Goal: Register for event/course

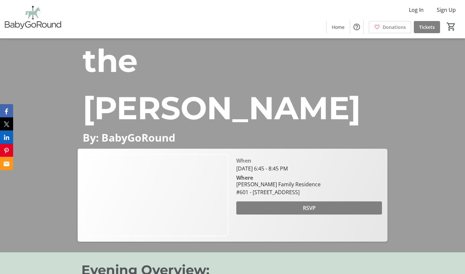
scroll to position [51, 0]
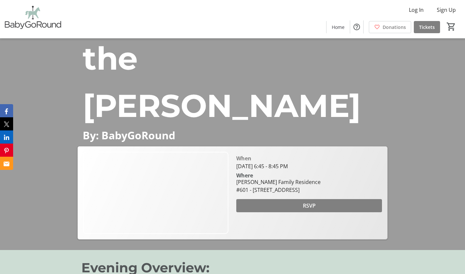
drag, startPoint x: 236, startPoint y: 130, endPoint x: 376, endPoint y: 163, distance: 143.3
click at [376, 163] on div "When [DATE] 6:45 - 8:45 PM Where [PERSON_NAME] Family Residence #601 - [GEOGRAP…" at bounding box center [308, 173] width 153 height 42
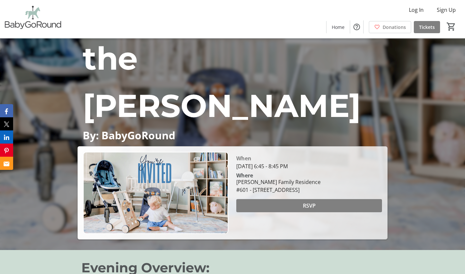
copy div "When [DATE] 6:45 - 8:45 PM Where [PERSON_NAME] Family Residence #601 - [GEOGRAP…"
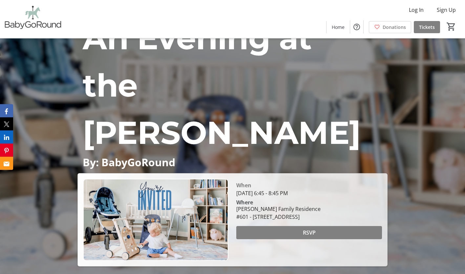
scroll to position [46, 0]
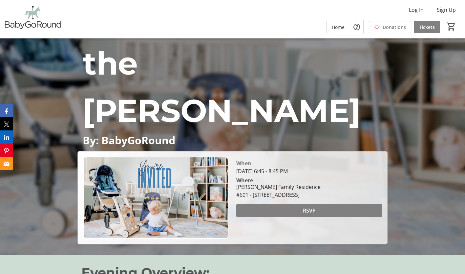
click at [294, 203] on div "When [DATE] 6:45 - 8:45 PM Where [PERSON_NAME] Family Residence #601 - [GEOGRAP…" at bounding box center [308, 198] width 153 height 82
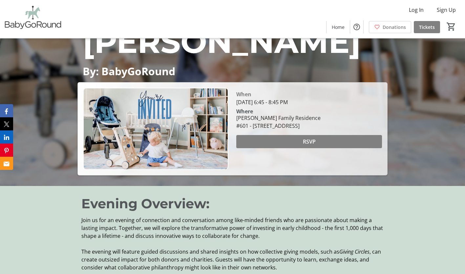
scroll to position [116, 0]
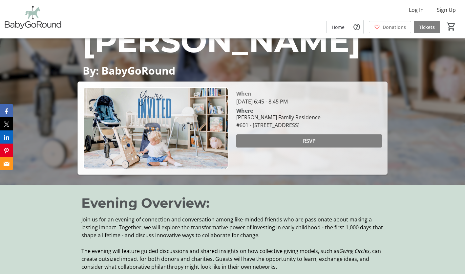
drag, startPoint x: 236, startPoint y: 65, endPoint x: 371, endPoint y: 97, distance: 138.1
click at [372, 98] on div "When [DATE] 6:45 - 8:45 PM Where [PERSON_NAME] Family Residence #601 - [GEOGRAP…" at bounding box center [308, 108] width 153 height 42
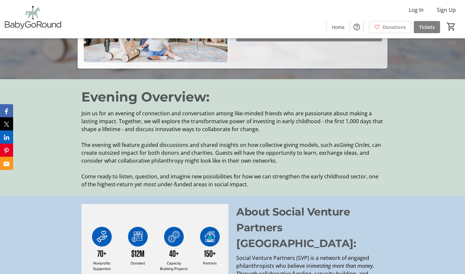
scroll to position [222, 0]
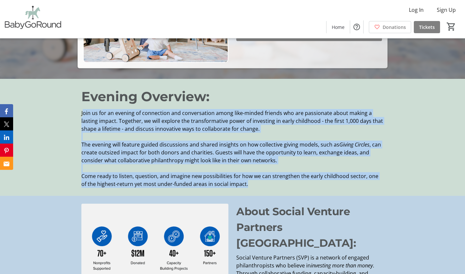
drag, startPoint x: 84, startPoint y: 87, endPoint x: 254, endPoint y: 159, distance: 184.4
click at [254, 160] on div "Join us for an evening of connection and conversation among like-minded friends…" at bounding box center [232, 148] width 302 height 79
copy div "oin us for an evening of connection and conversation among like-minded friends …"
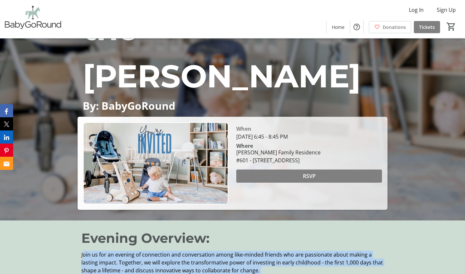
scroll to position [77, 0]
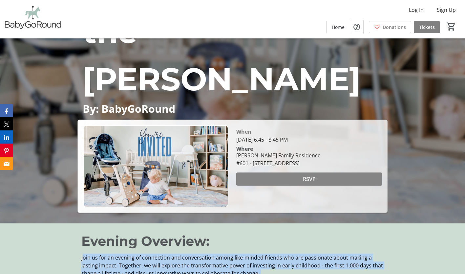
click at [311, 175] on span "RSVP" at bounding box center [309, 179] width 13 height 8
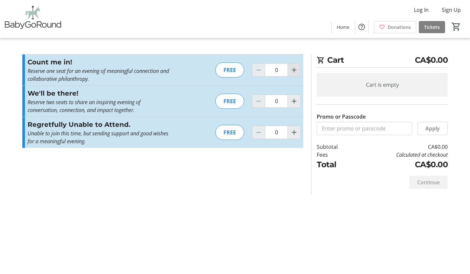
click at [294, 67] on mat-icon "Increment by one" at bounding box center [294, 70] width 8 height 8
type input "1"
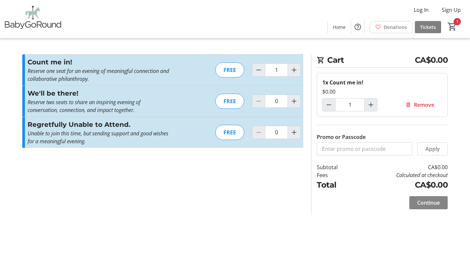
click at [425, 201] on span "Continue" at bounding box center [428, 203] width 23 height 8
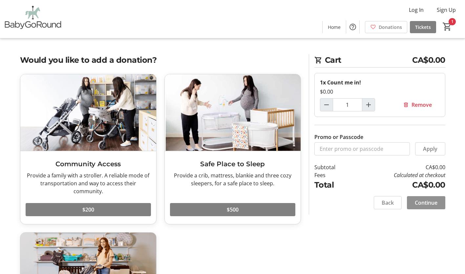
click at [433, 201] on span "Continue" at bounding box center [426, 203] width 23 height 8
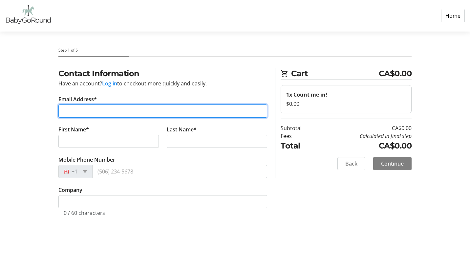
click at [73, 112] on input "Email Address*" at bounding box center [162, 110] width 209 height 13
type input "[PERSON_NAME][EMAIL_ADDRESS][PERSON_NAME][DOMAIN_NAME]"
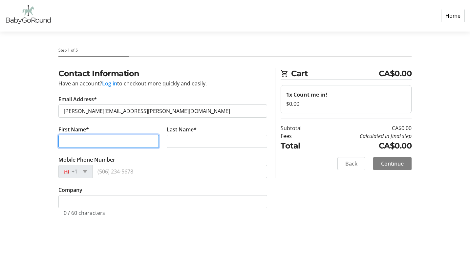
type input "[PERSON_NAME]"
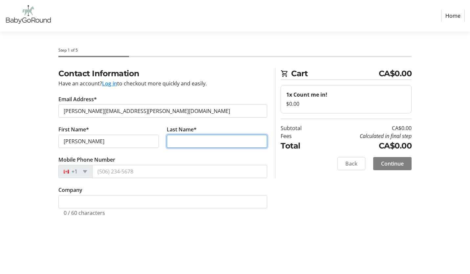
type input "[PERSON_NAME]"
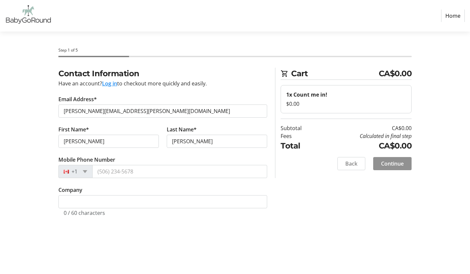
click at [388, 162] on span "Continue" at bounding box center [392, 164] width 23 height 8
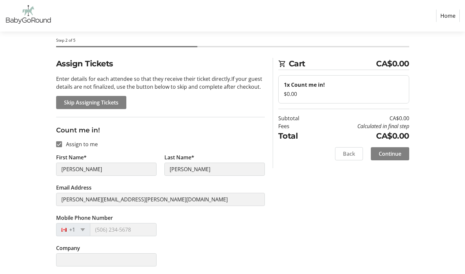
scroll to position [10, 0]
click at [396, 151] on span "Continue" at bounding box center [390, 153] width 23 height 8
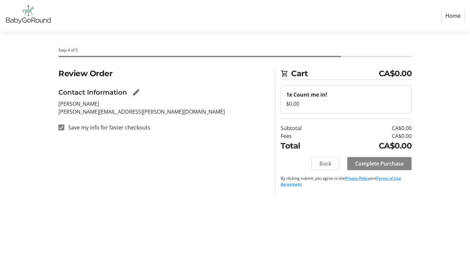
click at [384, 161] on span "Complete Purchase" at bounding box center [379, 164] width 49 height 8
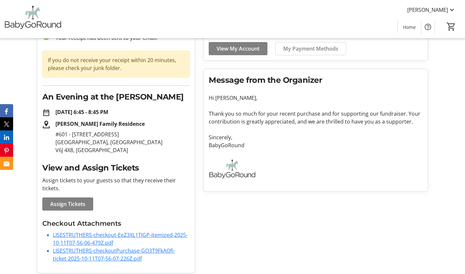
scroll to position [55, 0]
